Goal: Book appointment/travel/reservation

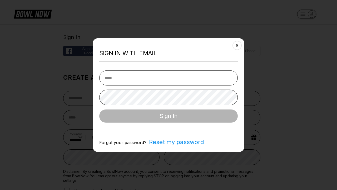
select select "**"
type input "**********"
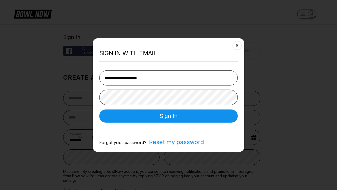
click at [168, 116] on button "Sign In" at bounding box center [168, 115] width 138 height 13
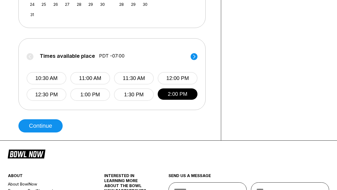
click at [42, 126] on button "Continue" at bounding box center [40, 125] width 44 height 13
